Goal: Information Seeking & Learning: Learn about a topic

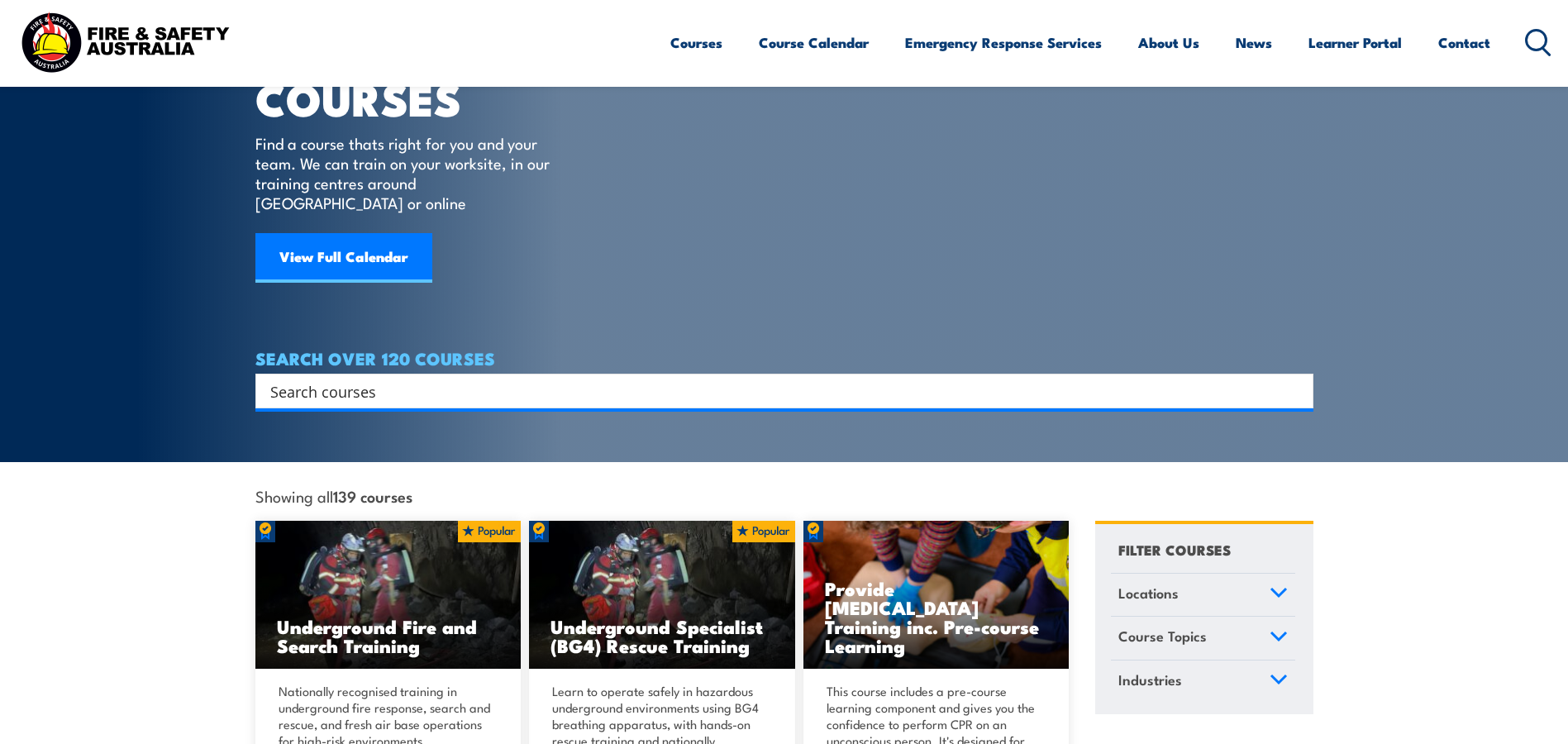
scroll to position [82, 0]
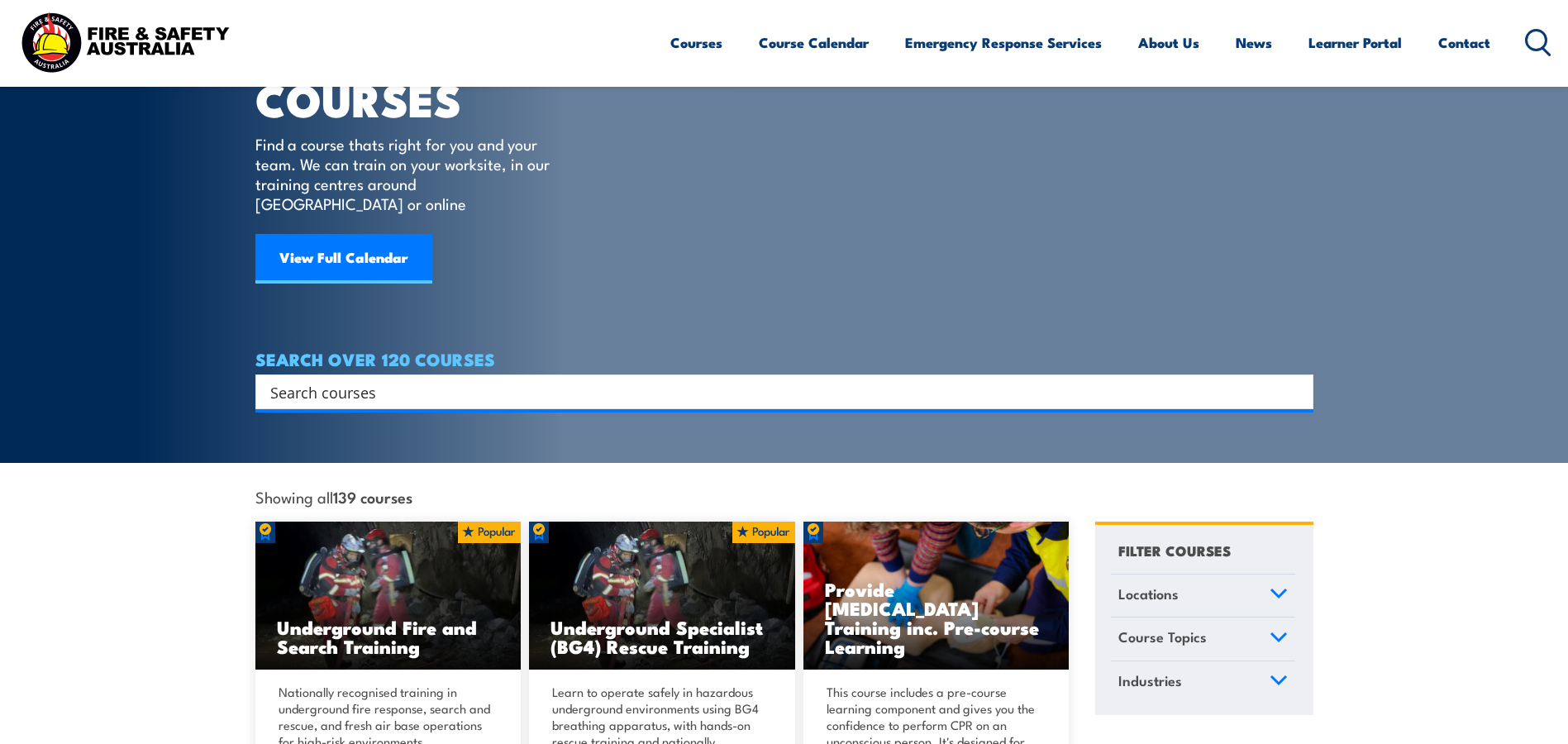
click at [498, 380] on input "Search input" at bounding box center [773, 392] width 1007 height 25
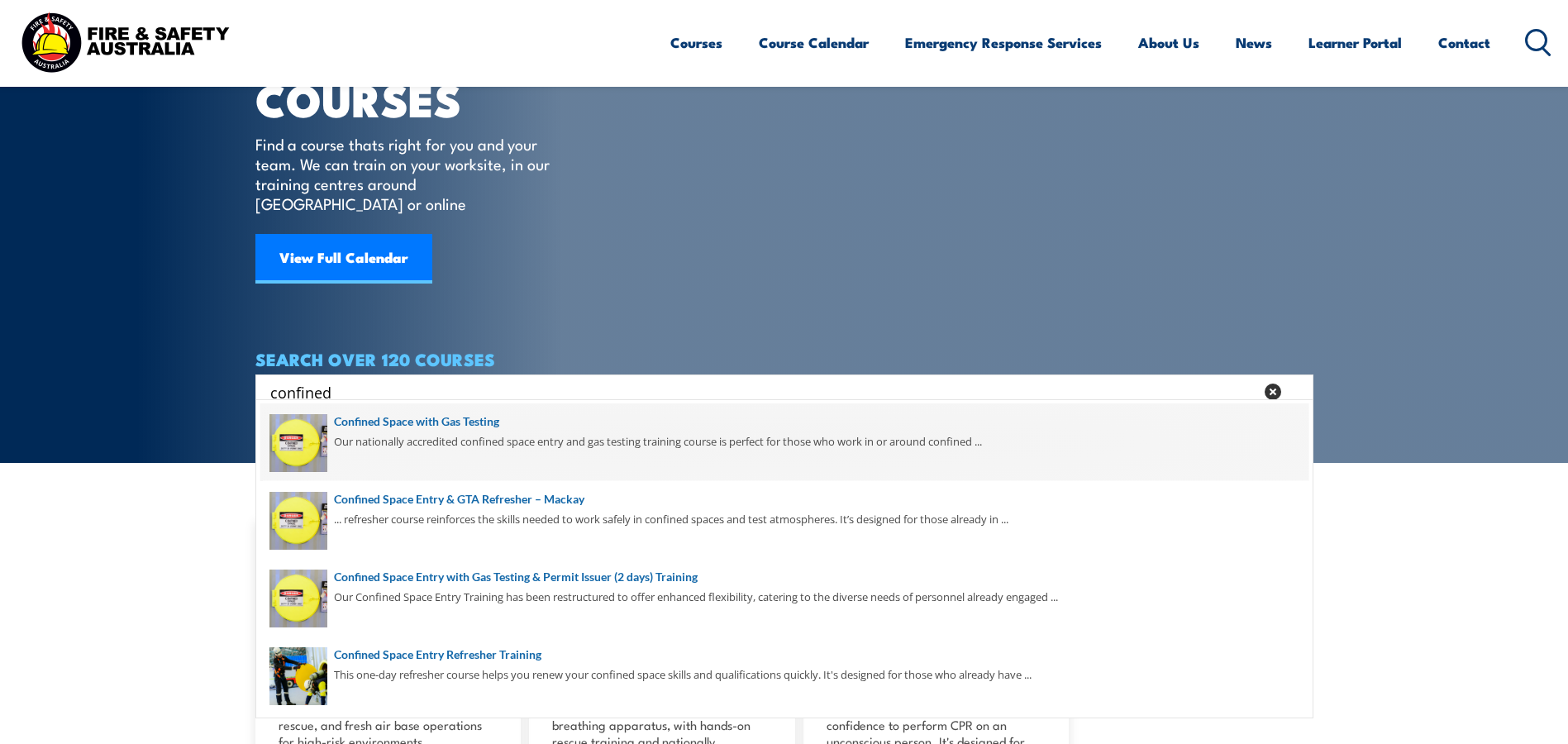
type input "confined"
click at [458, 426] on span at bounding box center [784, 443] width 1048 height 78
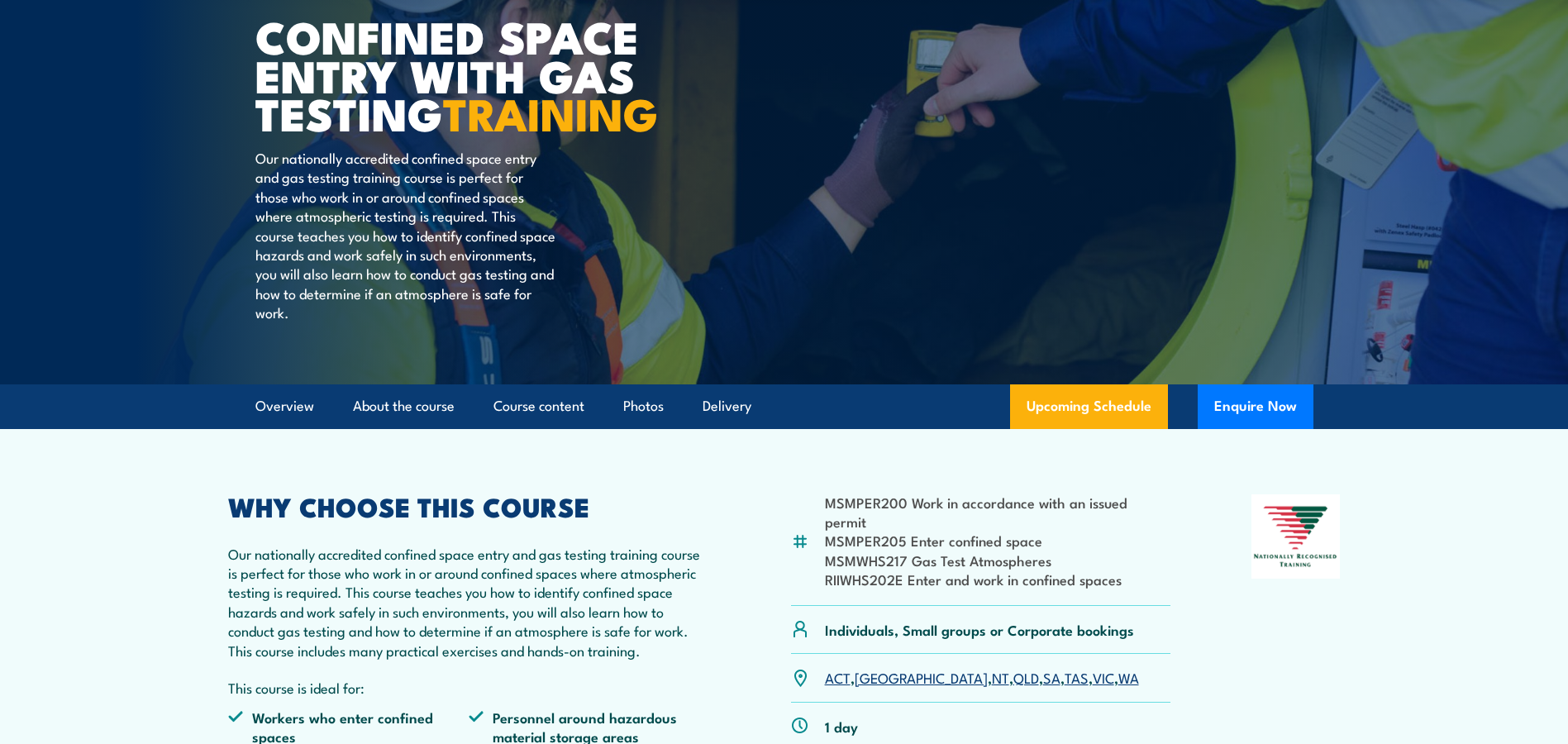
scroll to position [248, 0]
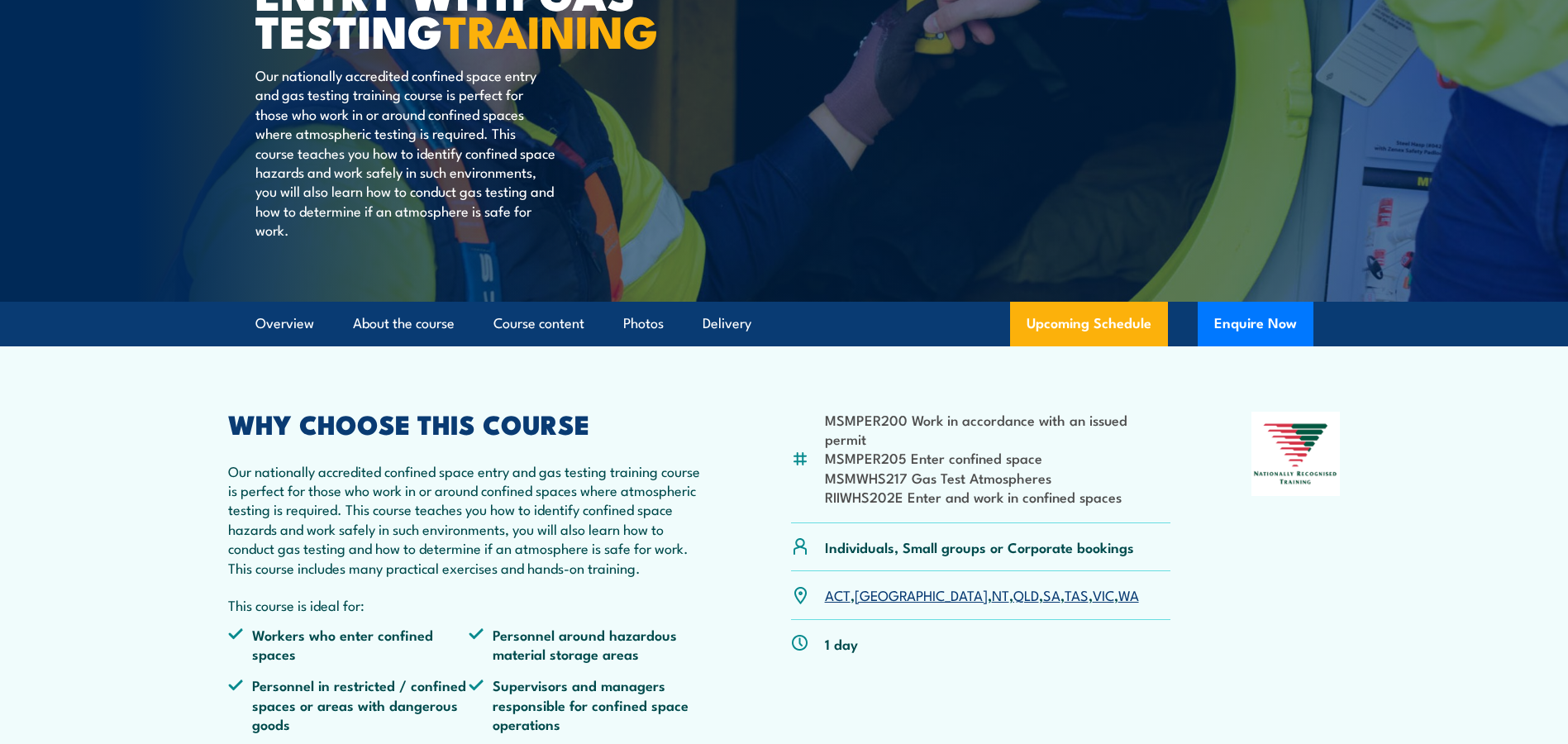
click at [1118, 604] on link "WA" at bounding box center [1128, 594] width 20 height 19
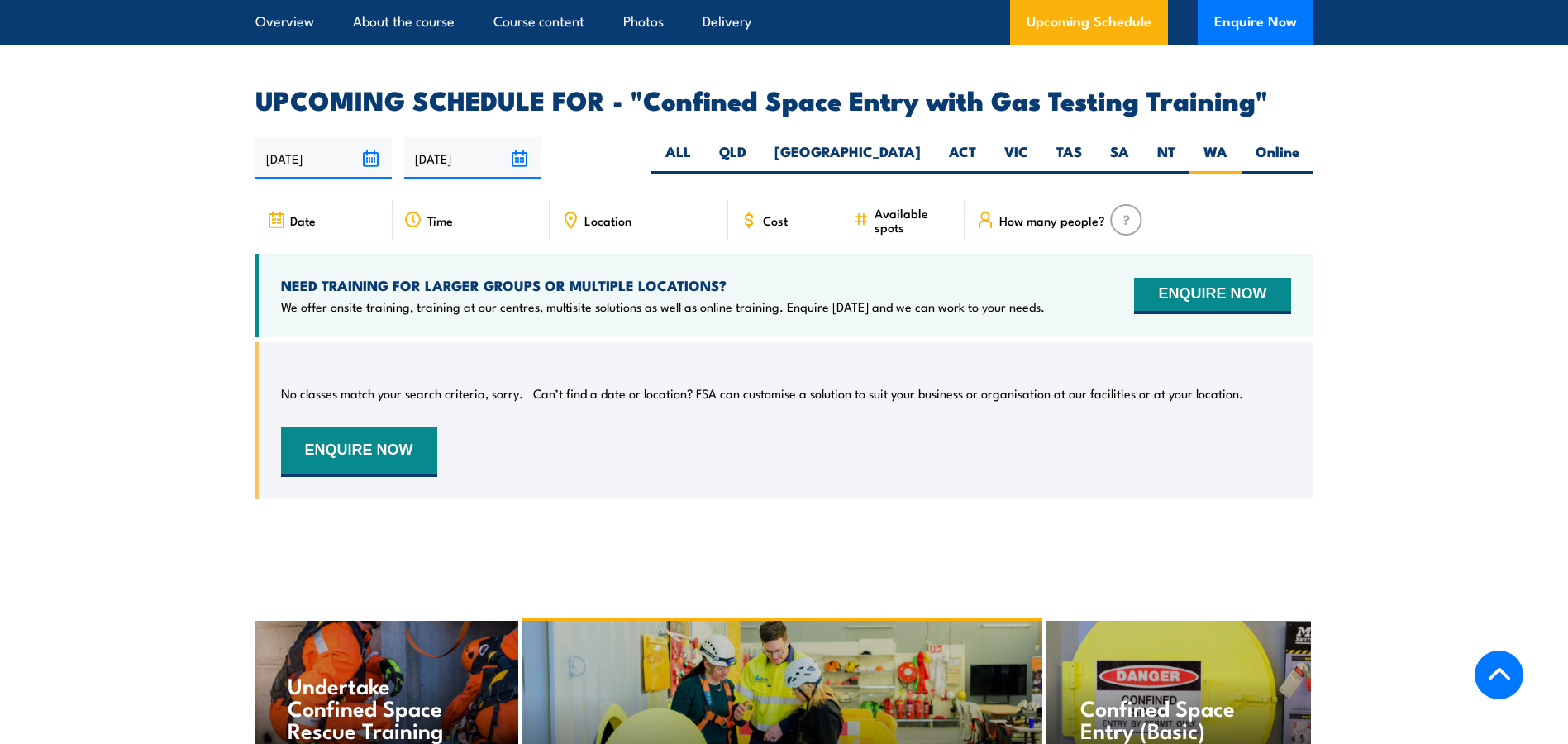
scroll to position [2973, 0]
